Goal: Information Seeking & Learning: Learn about a topic

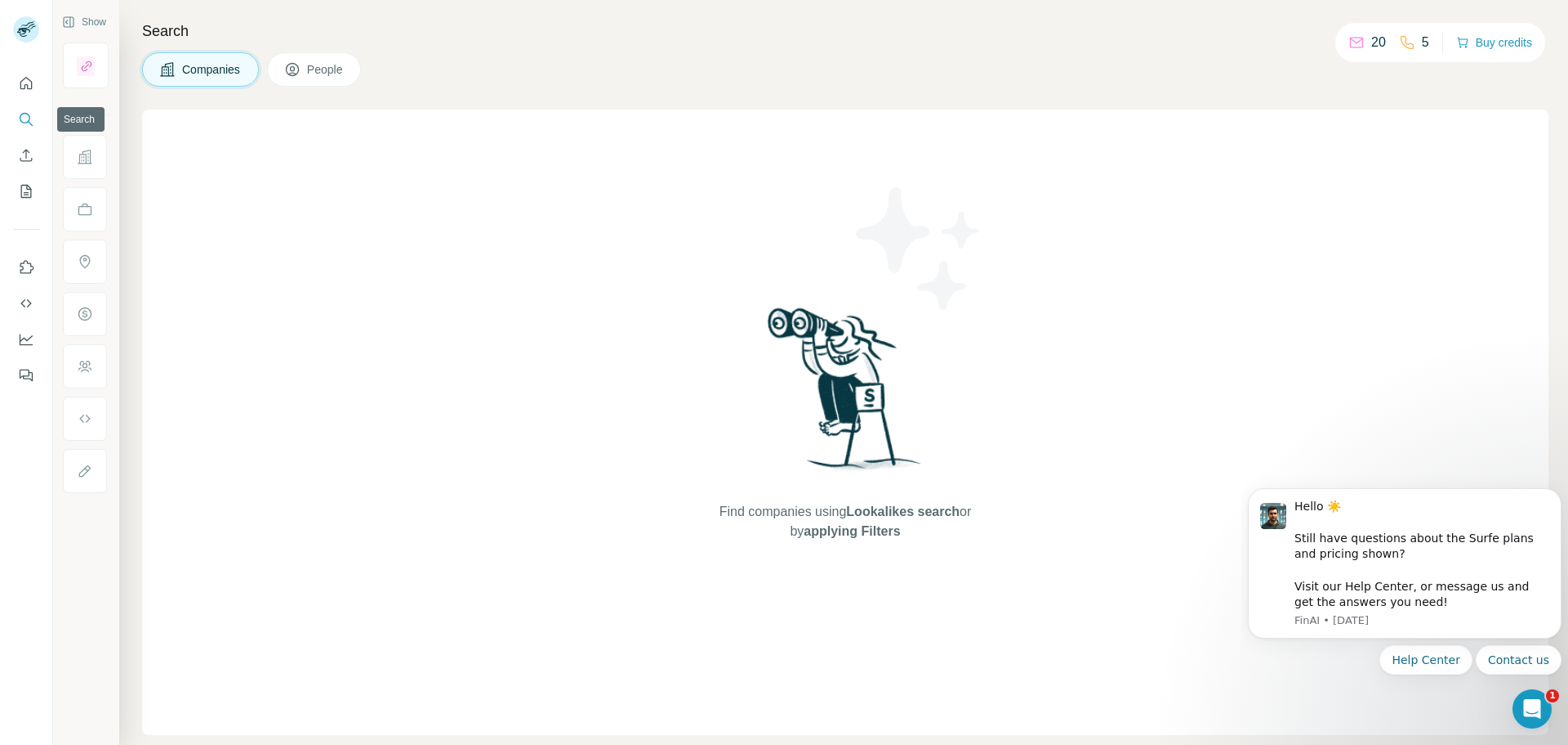
click at [24, 114] on icon "Search" at bounding box center [26, 120] width 17 height 17
click at [20, 122] on icon "Search" at bounding box center [26, 120] width 17 height 17
click at [169, 74] on icon at bounding box center [168, 70] width 17 height 17
click at [24, 79] on icon "Quick start" at bounding box center [26, 83] width 17 height 17
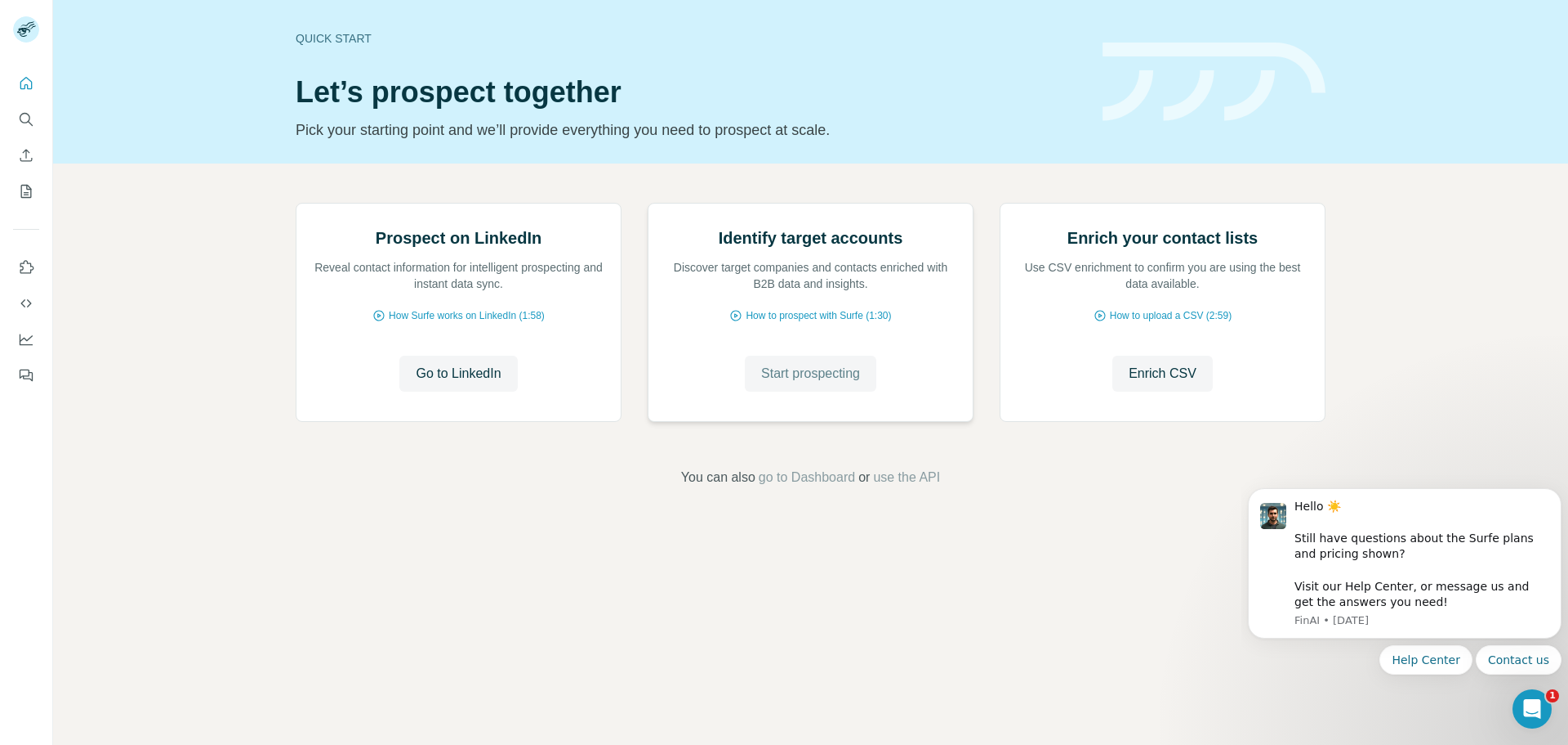
click at [814, 383] on span "Start prospecting" at bounding box center [810, 373] width 99 height 19
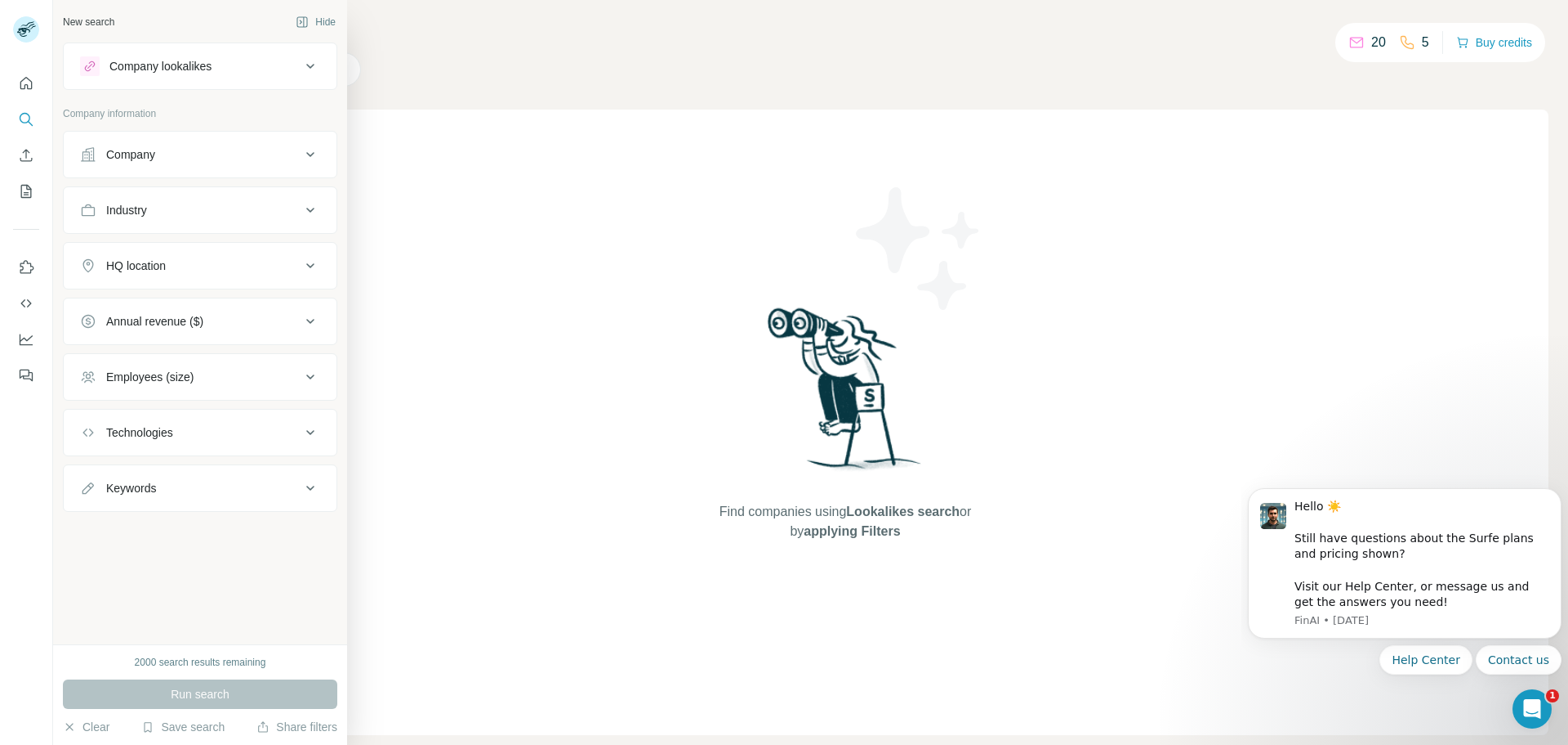
click at [209, 19] on div "New search Hide" at bounding box center [200, 22] width 274 height 24
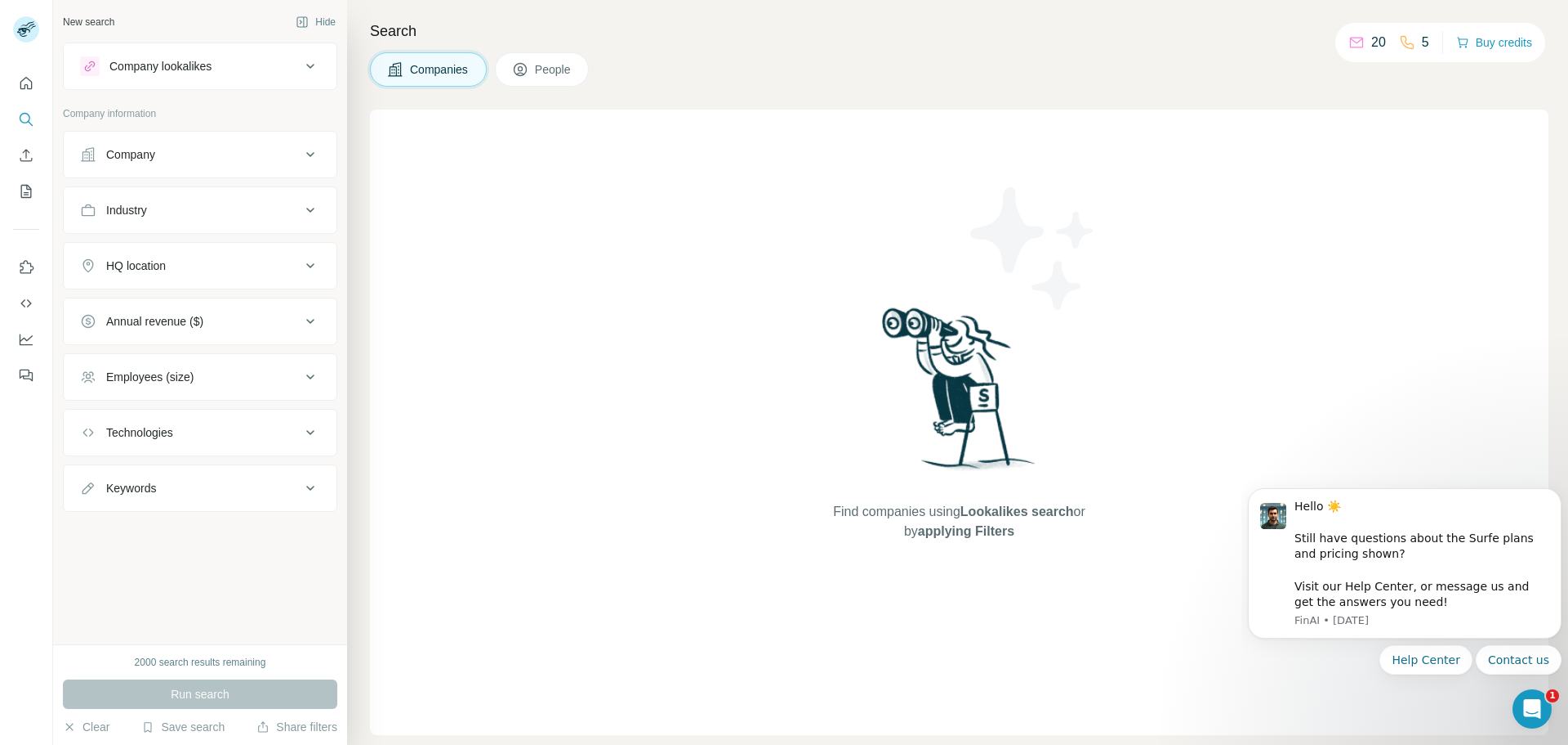
click at [203, 75] on div "Company lookalikes" at bounding box center [190, 66] width 221 height 19
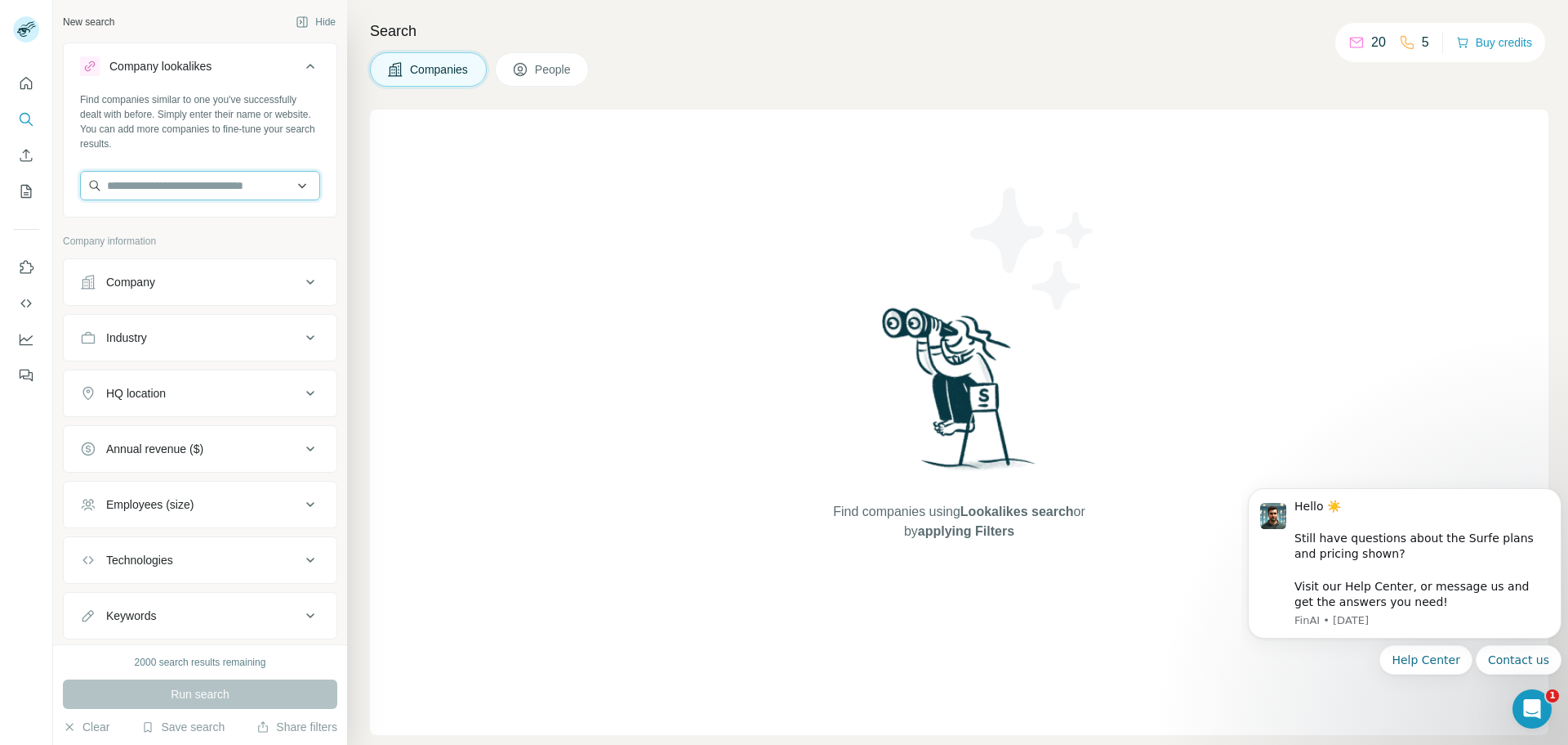
click at [204, 182] on input "text" at bounding box center [199, 186] width 240 height 30
paste input "**********"
type input "**********"
click at [223, 227] on p "Trelawney Fire And Security Ltd" at bounding box center [208, 223] width 161 height 17
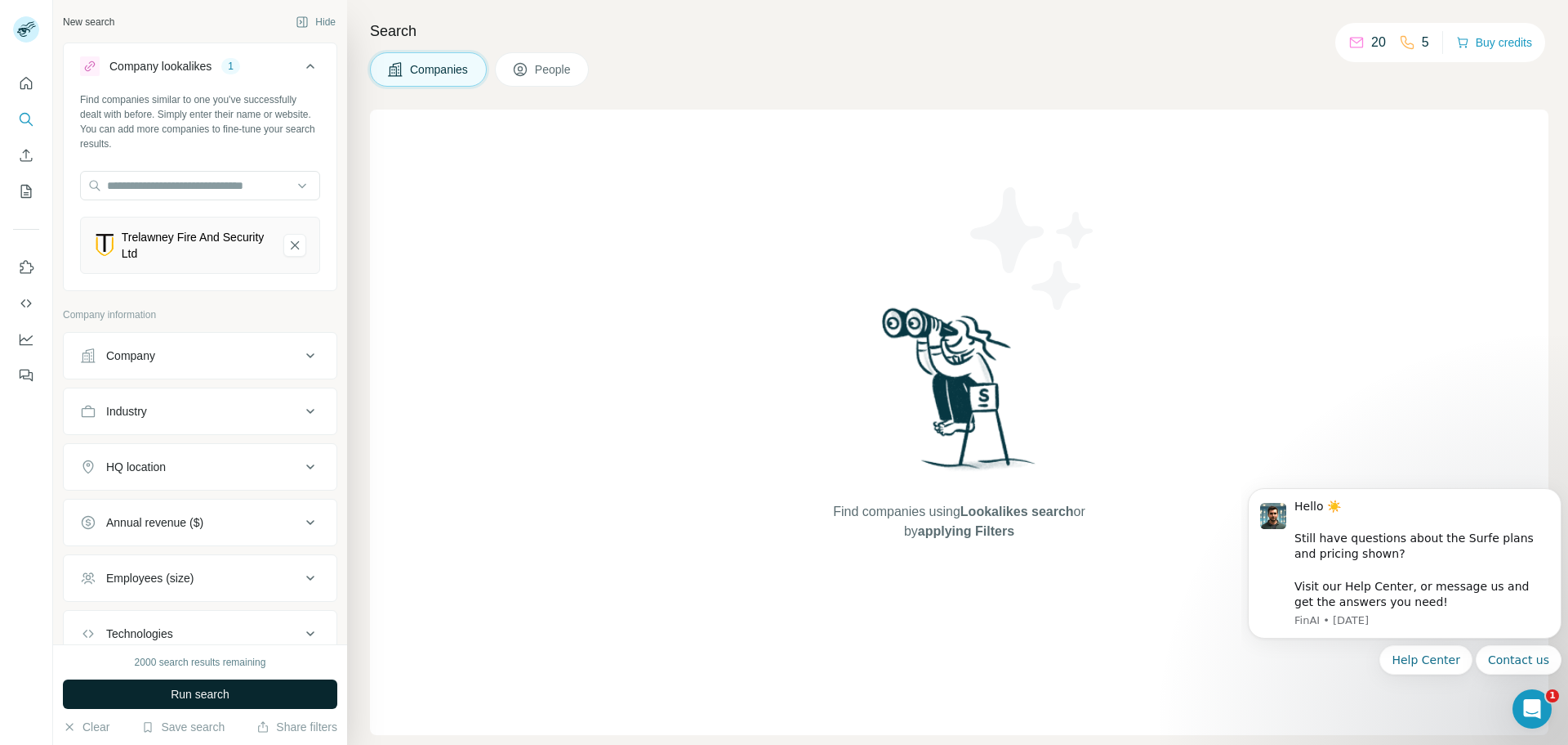
click at [188, 692] on span "Run search" at bounding box center [199, 694] width 58 height 17
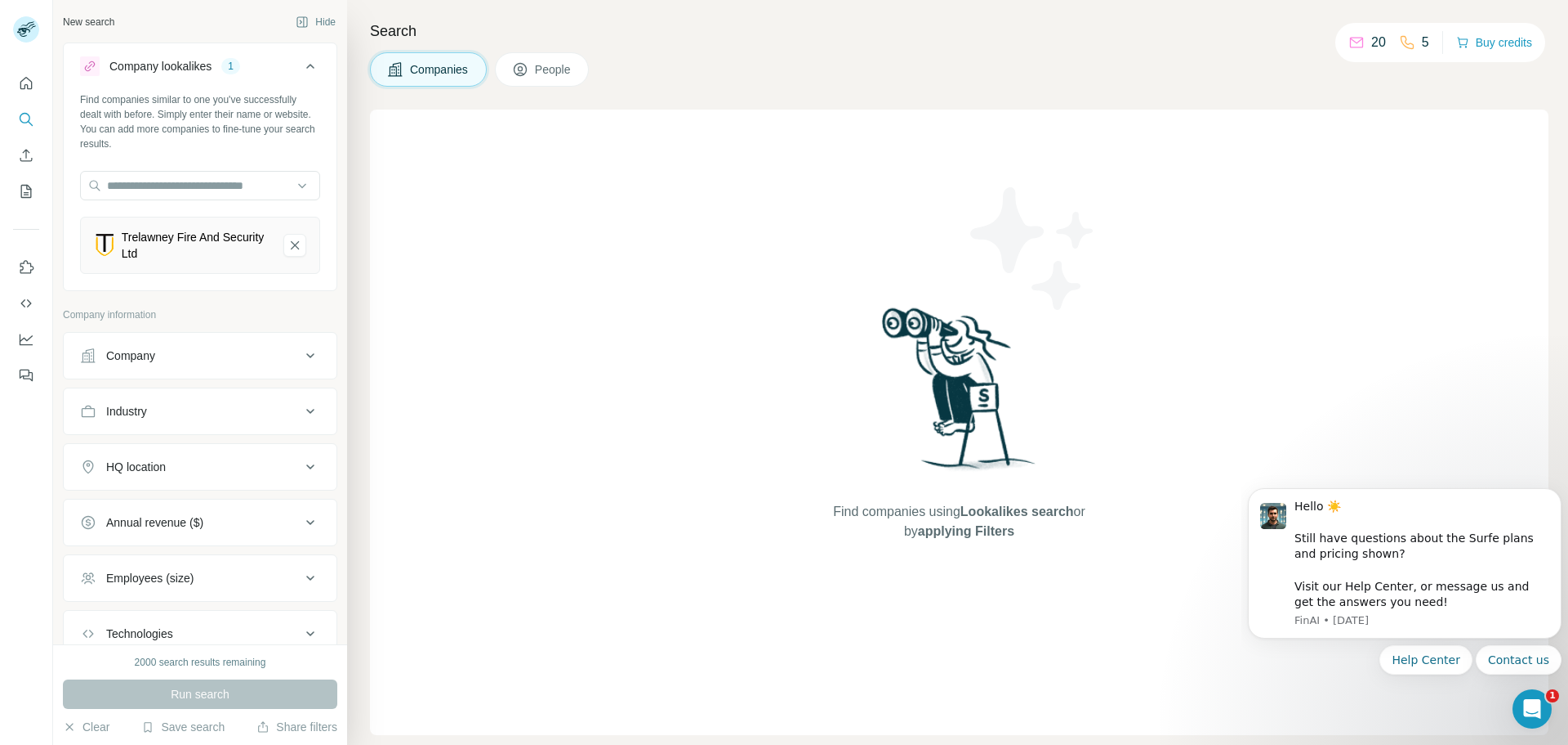
click at [176, 353] on div "Company" at bounding box center [190, 355] width 221 height 17
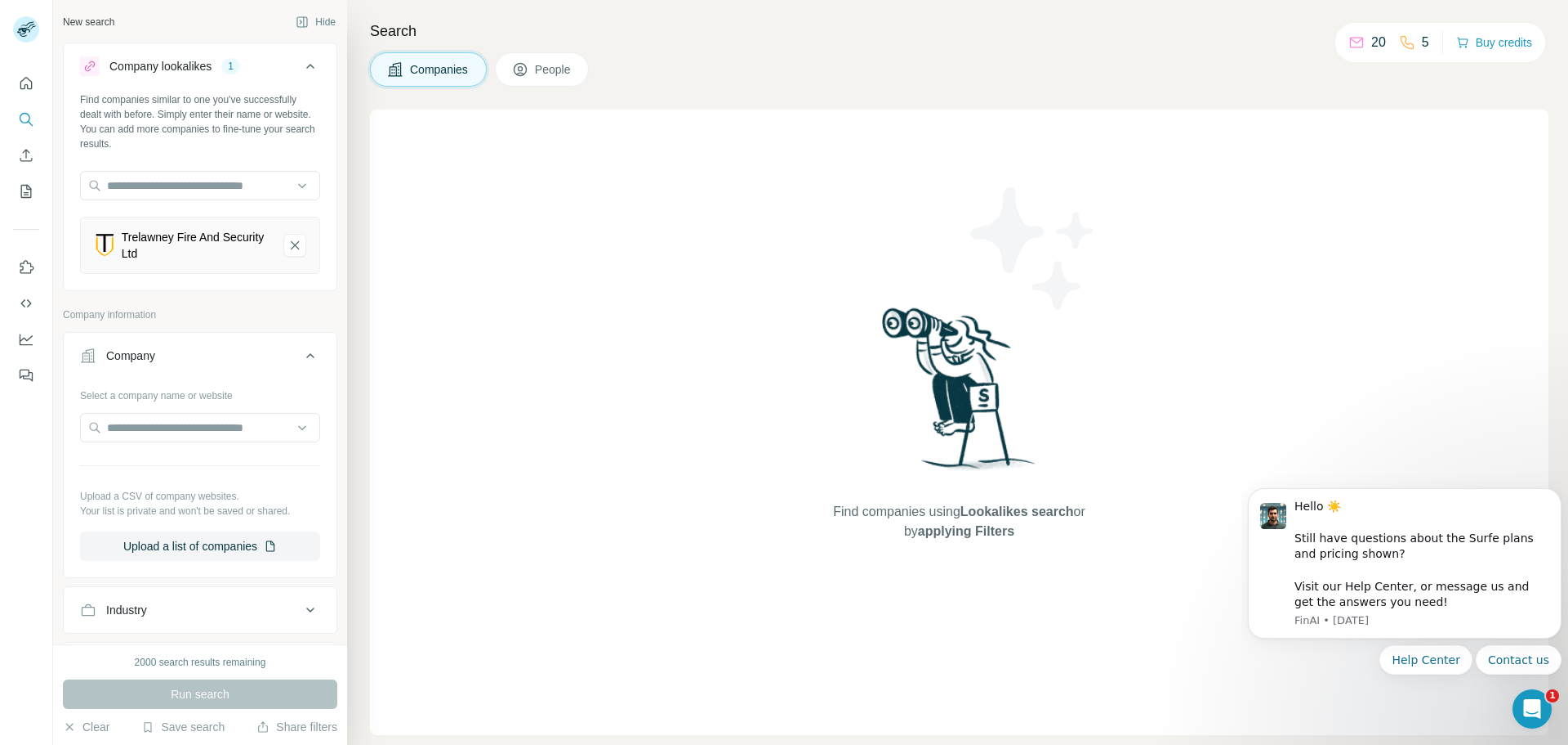
click at [176, 353] on div "Company" at bounding box center [190, 355] width 221 height 17
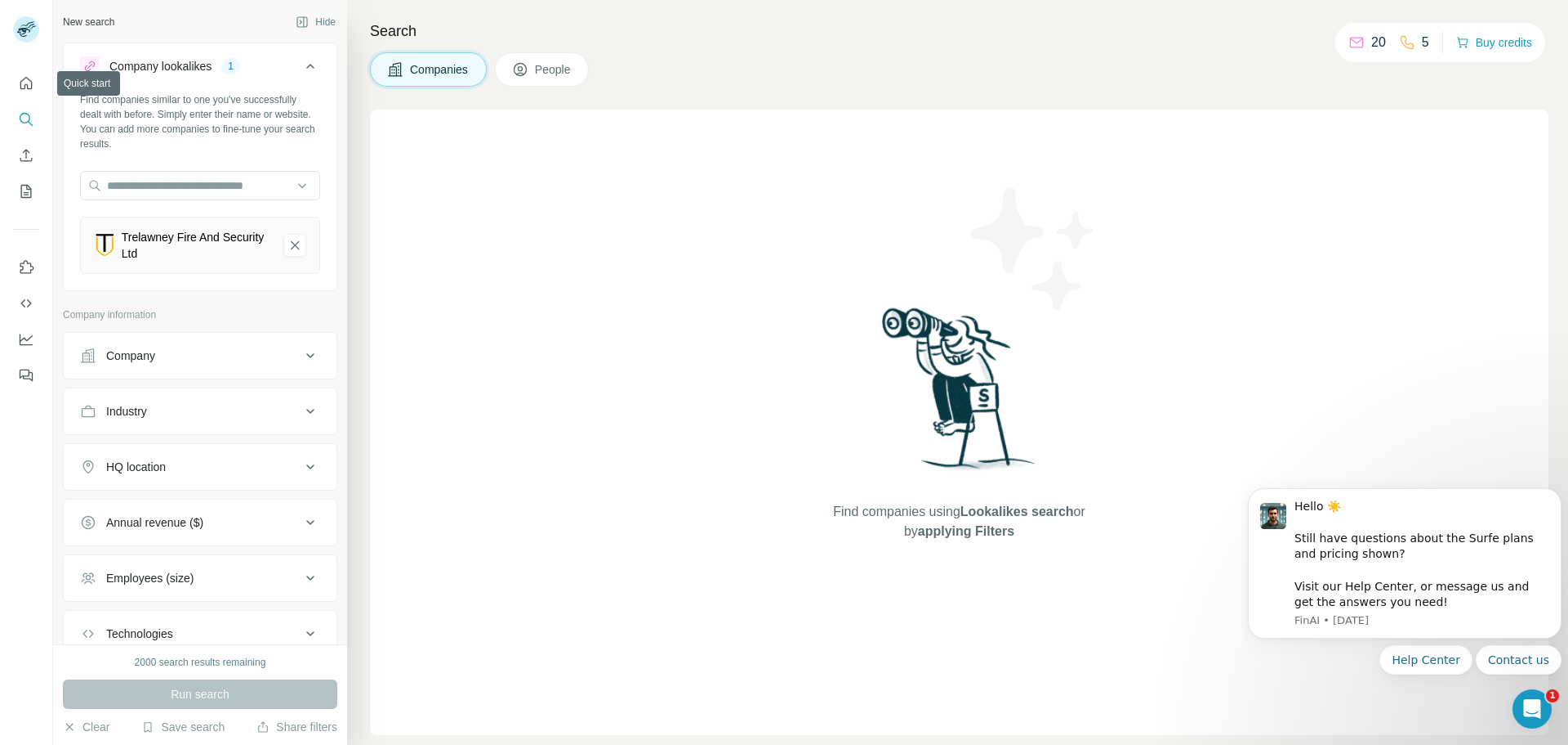
click at [10, 80] on div at bounding box center [26, 224] width 52 height 331
click at [15, 83] on button "Quick start" at bounding box center [26, 83] width 26 height 30
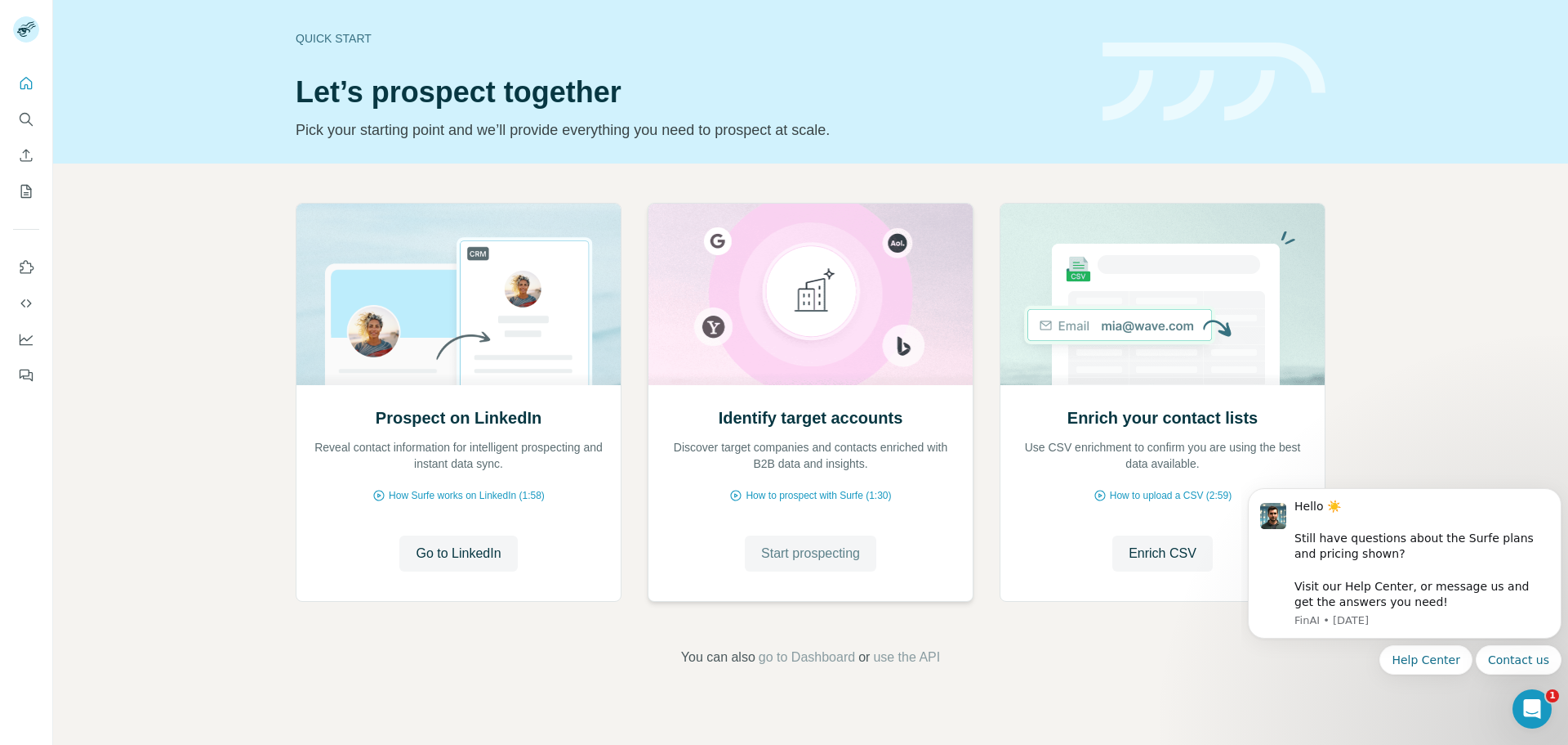
click at [781, 551] on span "Start prospecting" at bounding box center [810, 553] width 99 height 19
click at [485, 557] on span "Go to LinkedIn" at bounding box center [458, 553] width 85 height 19
click at [834, 656] on span "go to Dashboard" at bounding box center [807, 657] width 96 height 19
click at [28, 114] on icon "Search" at bounding box center [24, 118] width 10 height 10
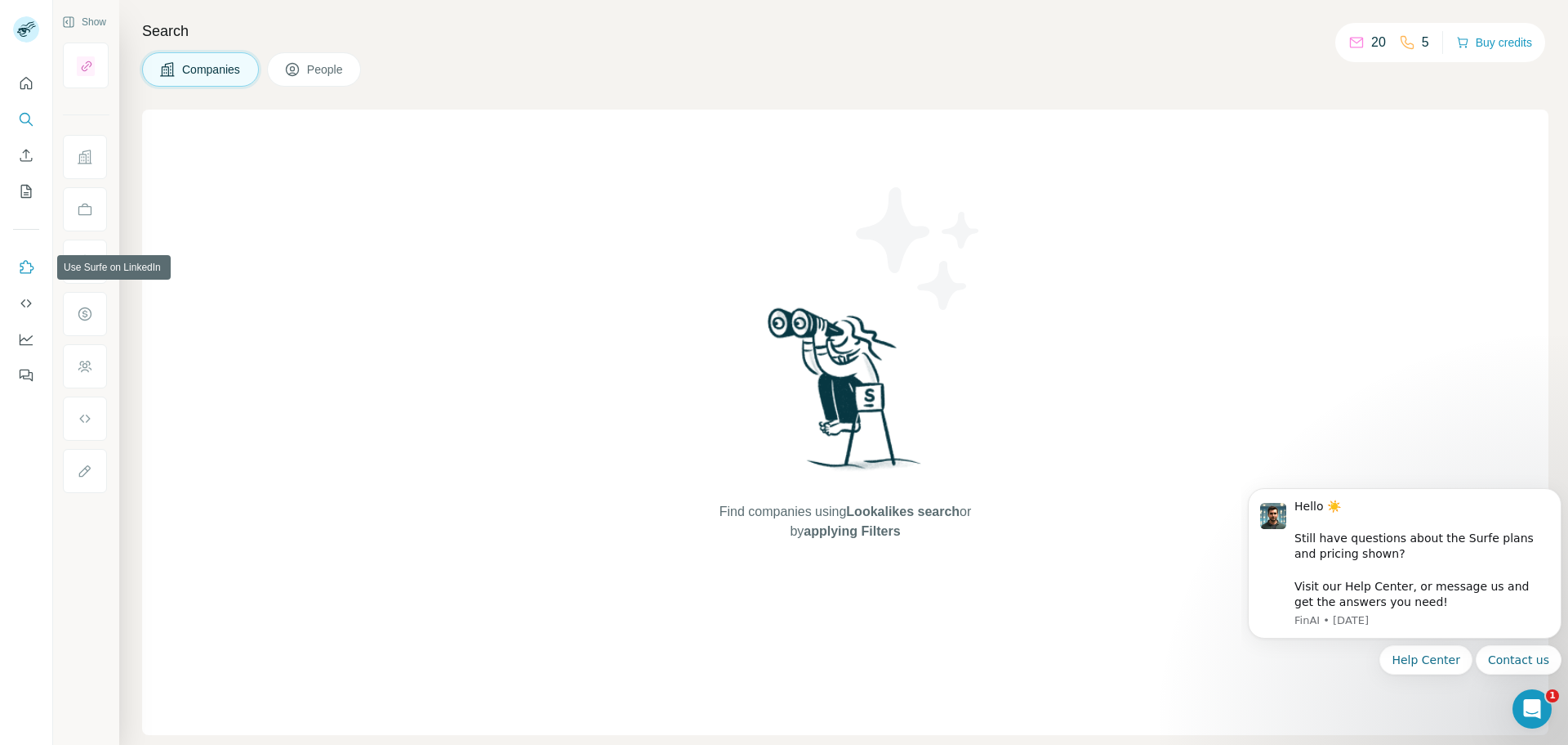
click at [25, 265] on icon "Use Surfe on LinkedIn" at bounding box center [26, 267] width 17 height 17
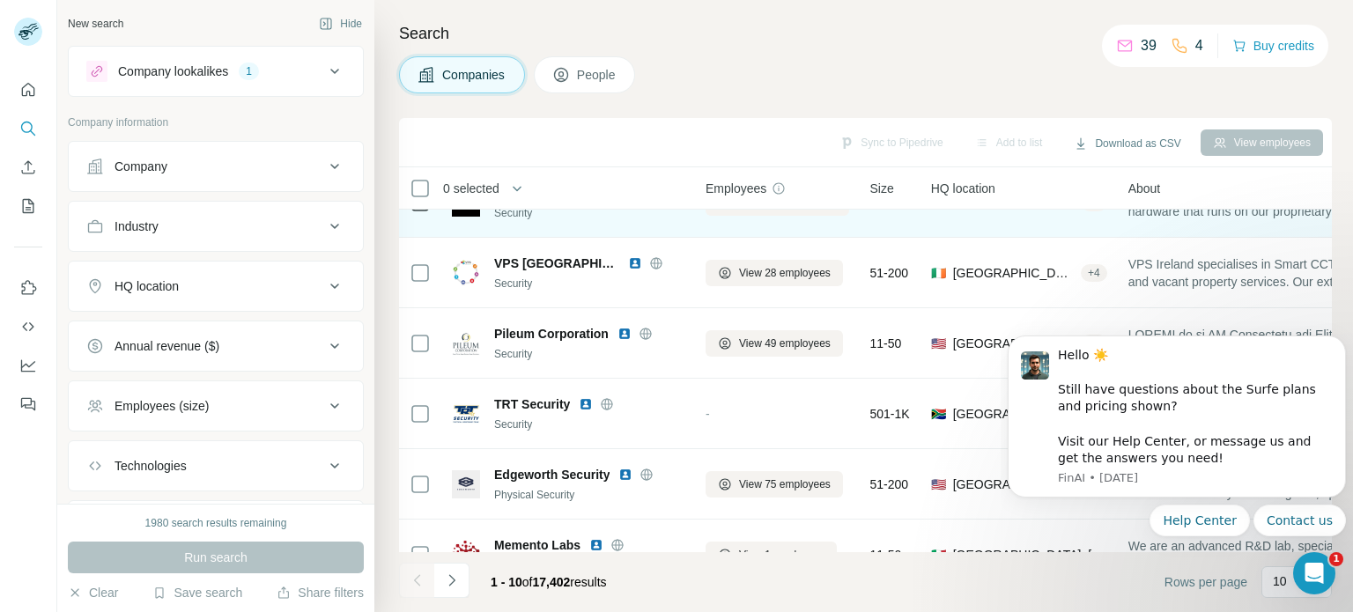
scroll to position [282, 0]
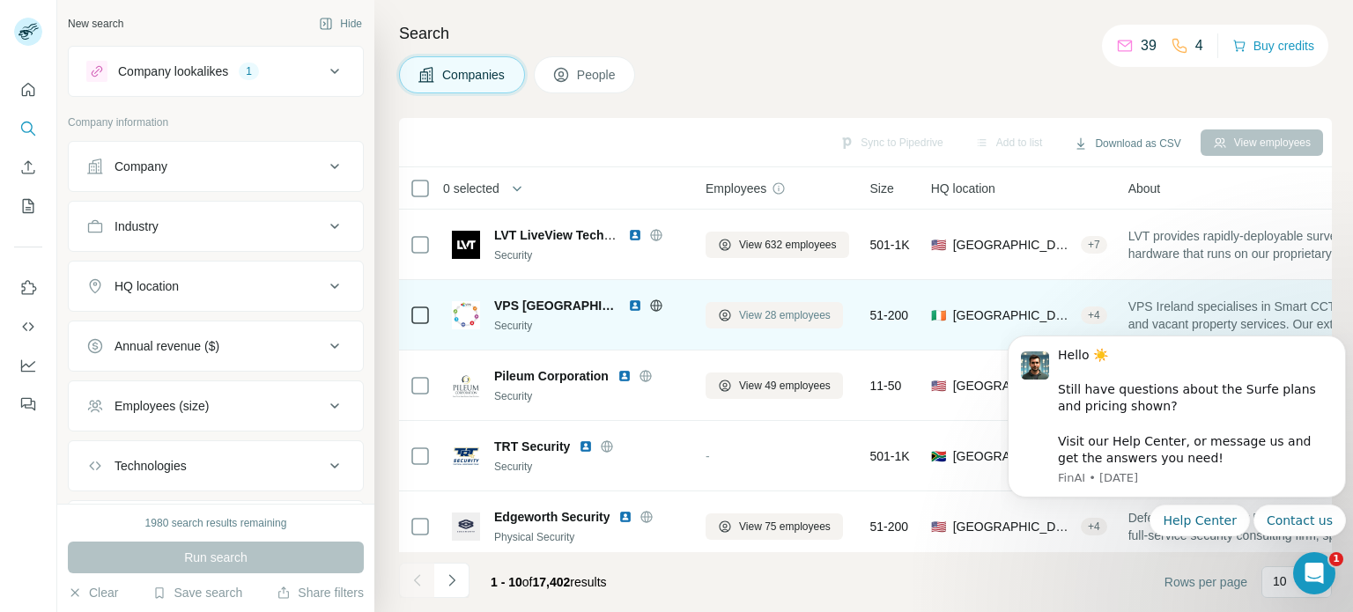
click at [795, 314] on span "View 28 employees" at bounding box center [785, 315] width 92 height 16
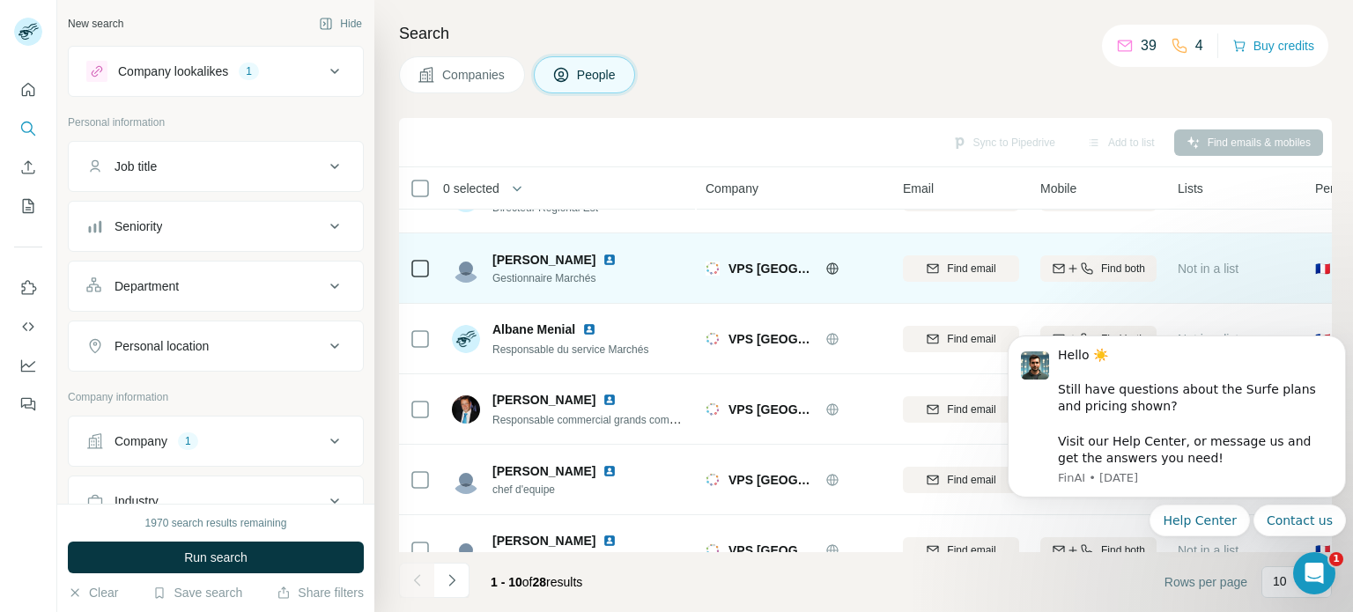
scroll to position [370, 0]
